Goal: Information Seeking & Learning: Learn about a topic

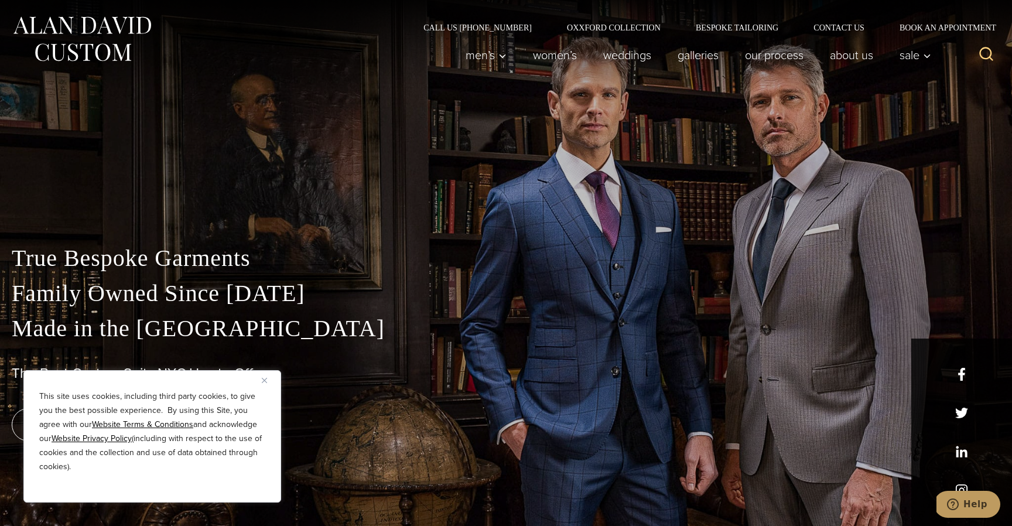
click at [266, 382] on button "Close" at bounding box center [269, 380] width 14 height 14
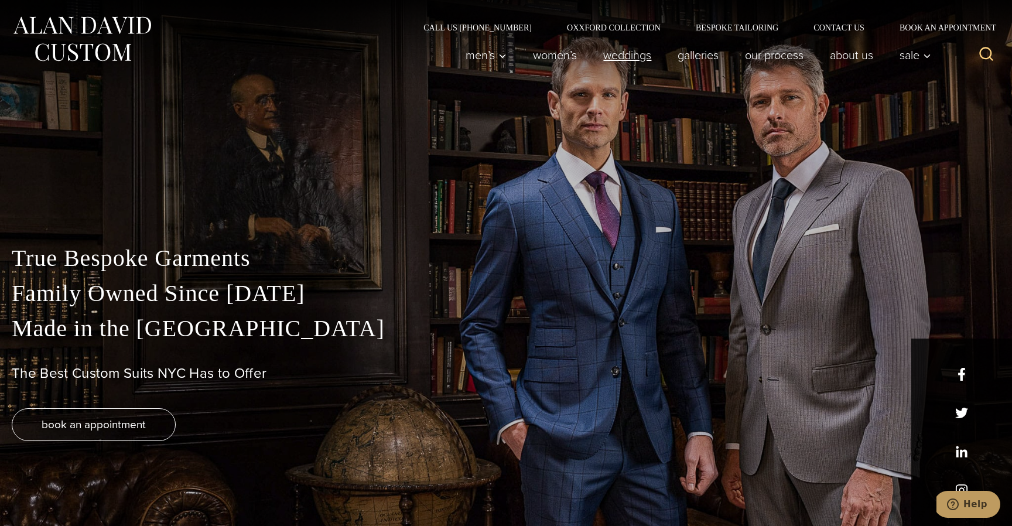
click at [635, 54] on link "weddings" at bounding box center [627, 54] width 74 height 23
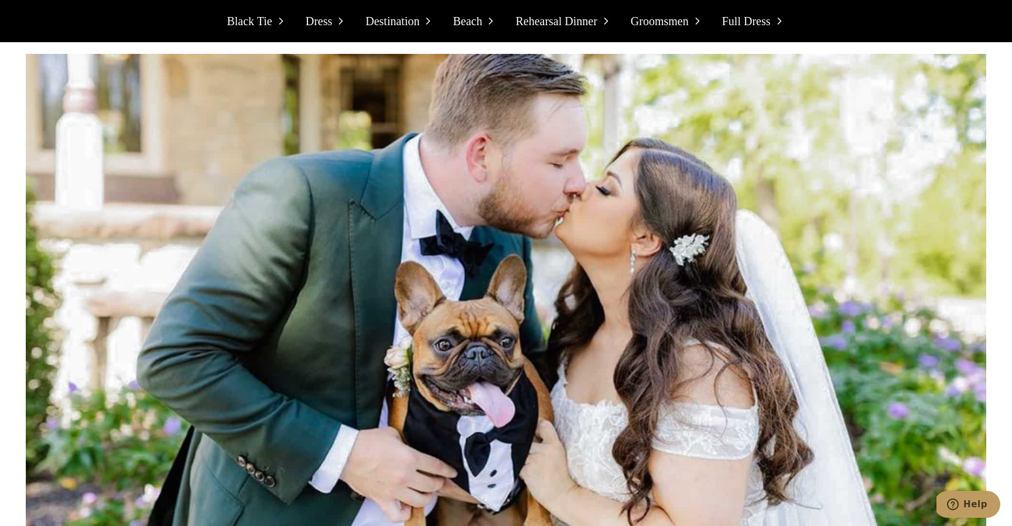
scroll to position [2991, 0]
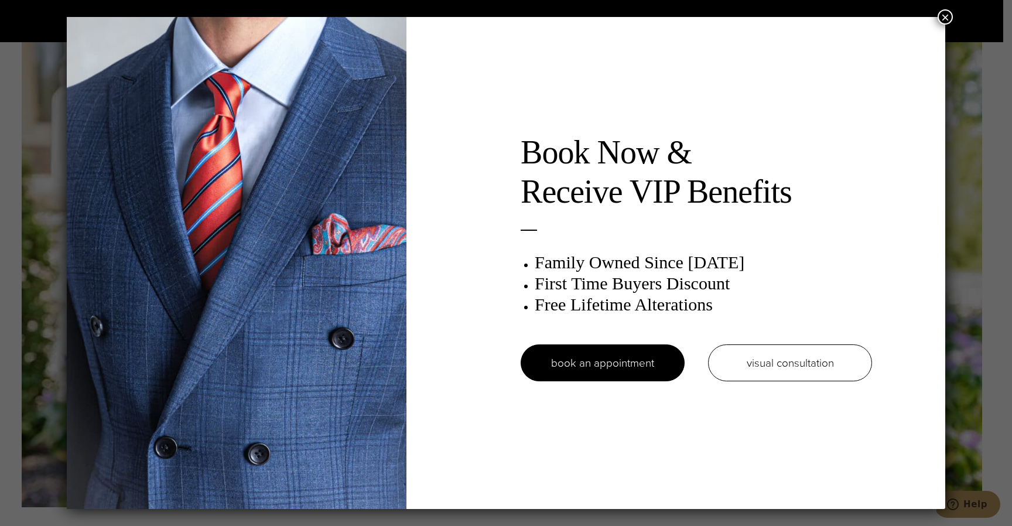
click at [944, 22] on button "×" at bounding box center [944, 16] width 15 height 15
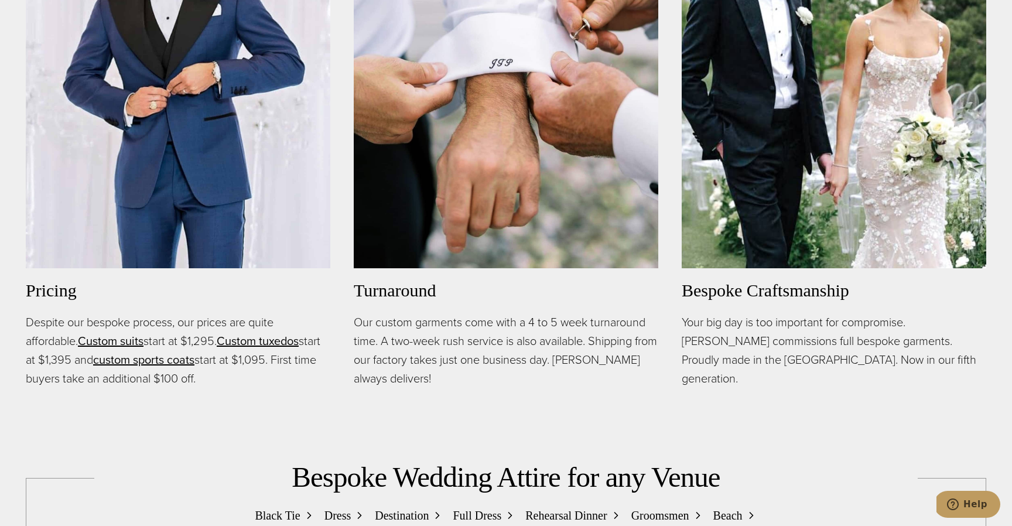
scroll to position [915, 0]
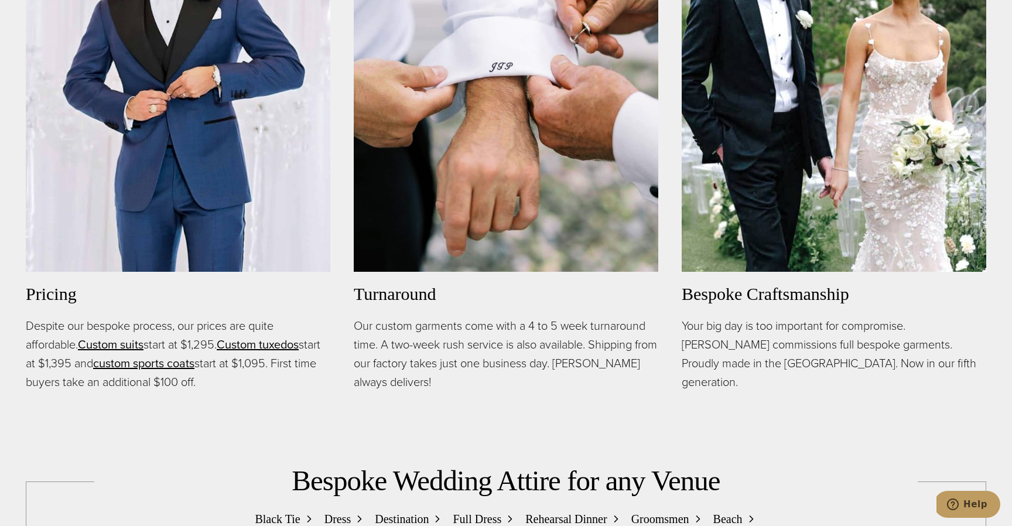
click at [203, 349] on p "Despite our bespoke process, our prices are quite affordable. Custom suits star…" at bounding box center [178, 353] width 304 height 75
click at [176, 343] on p "Despite our bespoke process, our prices are quite affordable. Custom suits star…" at bounding box center [178, 353] width 304 height 75
drag, startPoint x: 98, startPoint y: 368, endPoint x: 52, endPoint y: 372, distance: 46.5
click at [52, 372] on p "Despite our bespoke process, our prices are quite affordable. Custom suits star…" at bounding box center [178, 353] width 304 height 75
click at [263, 347] on link "Custom tuxedos" at bounding box center [258, 344] width 82 height 18
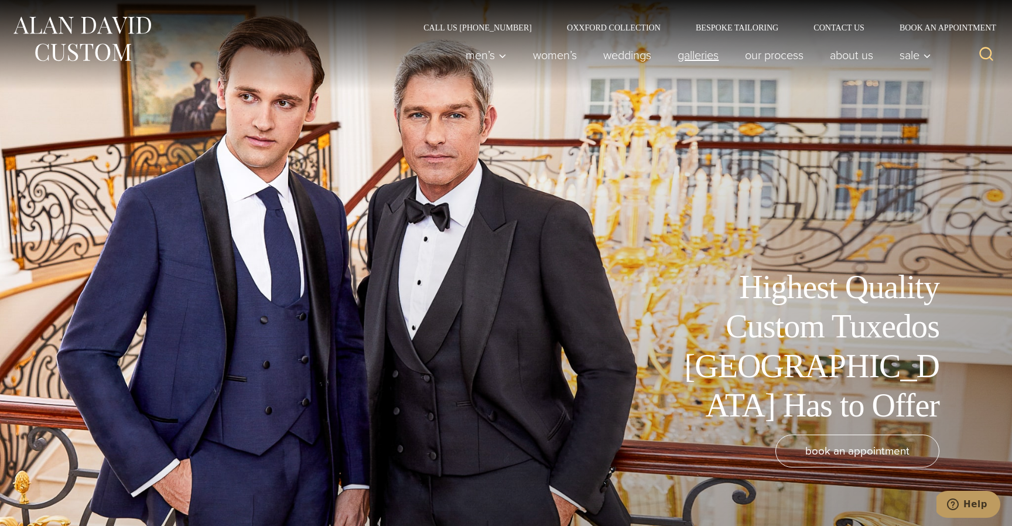
click at [697, 59] on link "Galleries" at bounding box center [698, 54] width 67 height 23
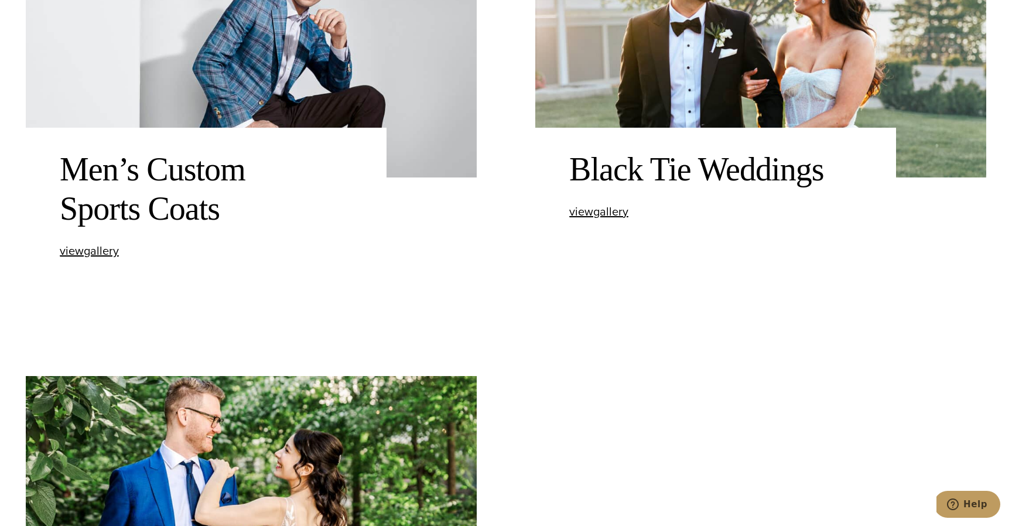
scroll to position [1072, 0]
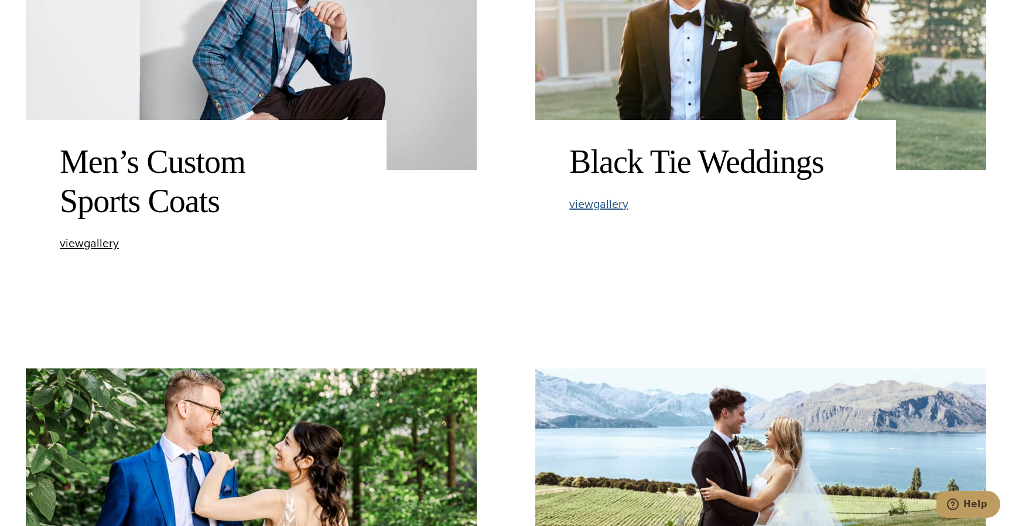
click at [590, 202] on span "view Black Tie Weddings gallery" at bounding box center [598, 204] width 59 height 18
